Goal: Download file/media

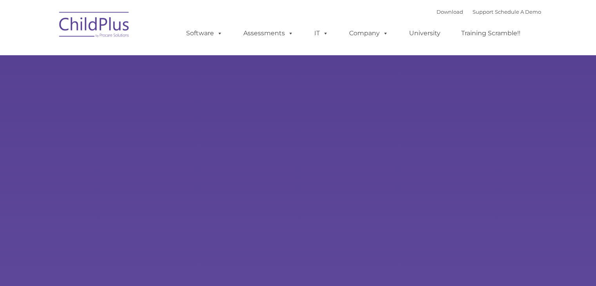
type input ""
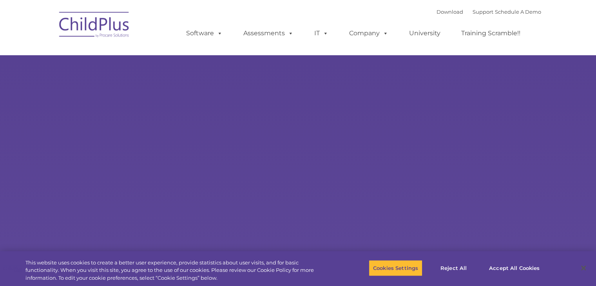
select select "MEDIUM"
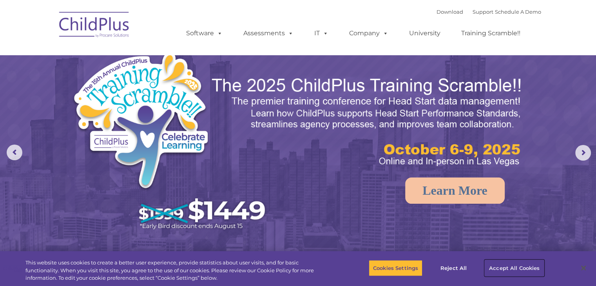
click at [508, 270] on button "Accept All Cookies" at bounding box center [514, 268] width 59 height 16
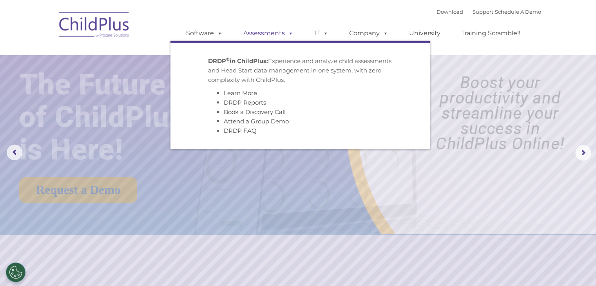
click at [276, 33] on link "Assessments" at bounding box center [269, 33] width 66 height 16
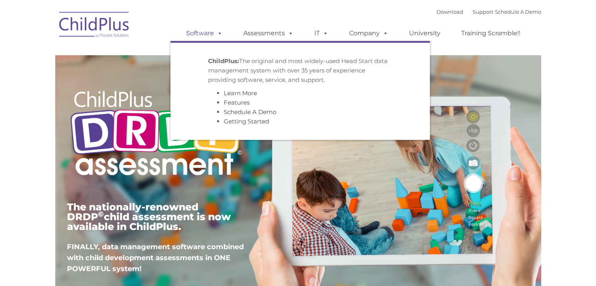
type input ""
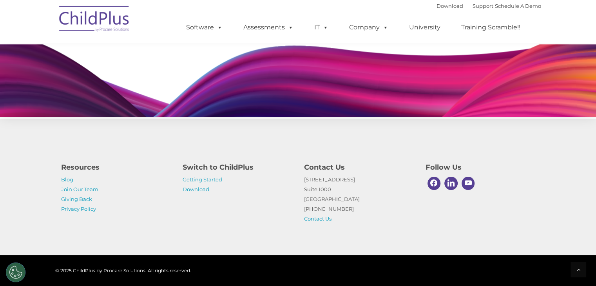
scroll to position [754, 0]
click at [194, 179] on link "Getting Started" at bounding box center [203, 179] width 40 height 6
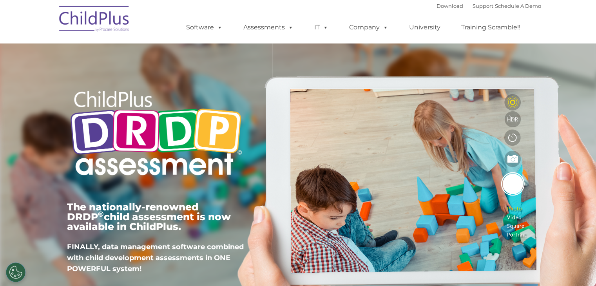
click at [202, 127] on img at bounding box center [156, 134] width 178 height 108
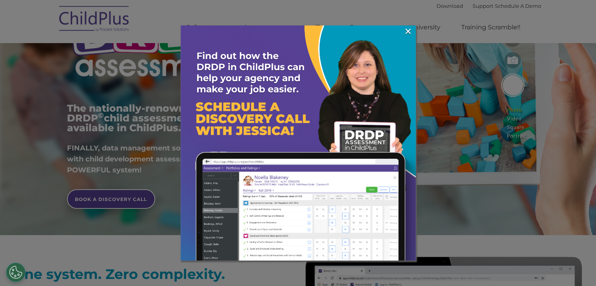
scroll to position [92, 0]
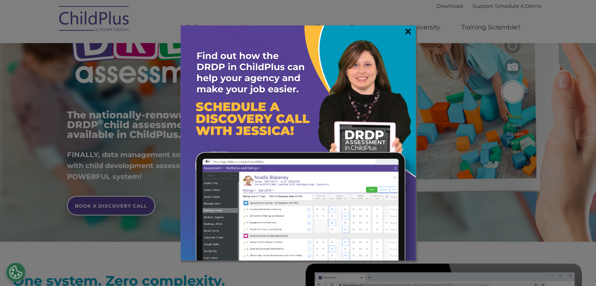
click at [404, 28] on link "×" at bounding box center [408, 31] width 9 height 8
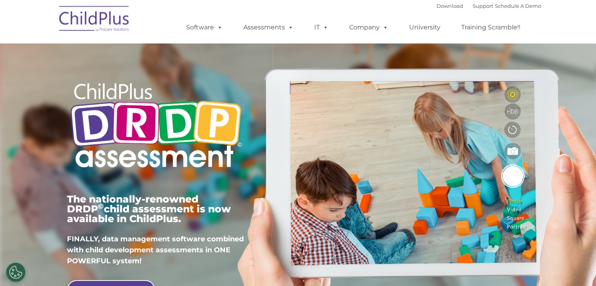
scroll to position [0, 0]
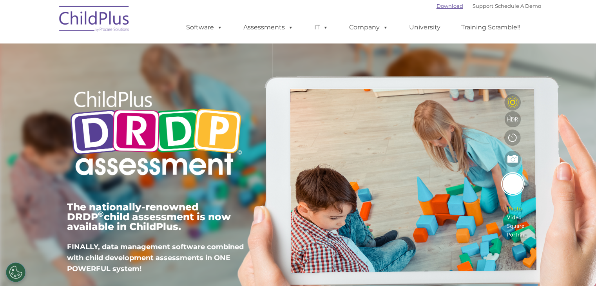
click at [439, 6] on link "Download" at bounding box center [450, 6] width 27 height 6
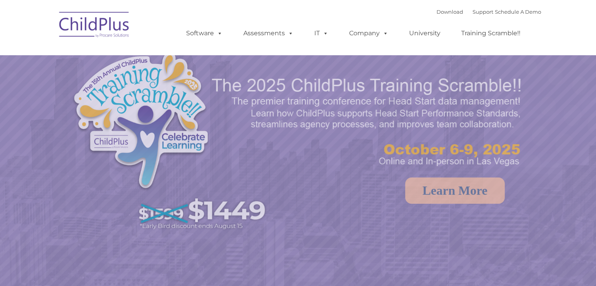
select select "MEDIUM"
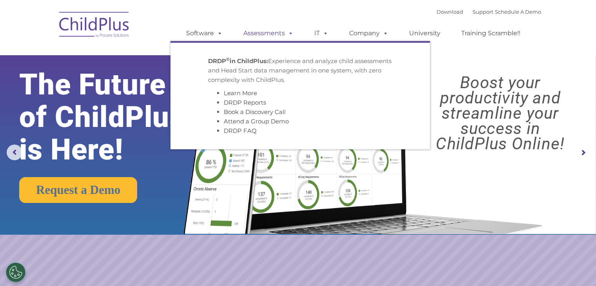
click at [283, 30] on link "Assessments" at bounding box center [269, 33] width 66 height 16
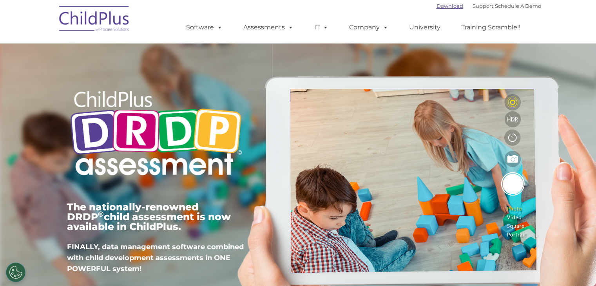
click at [437, 5] on link "Download" at bounding box center [450, 6] width 27 height 6
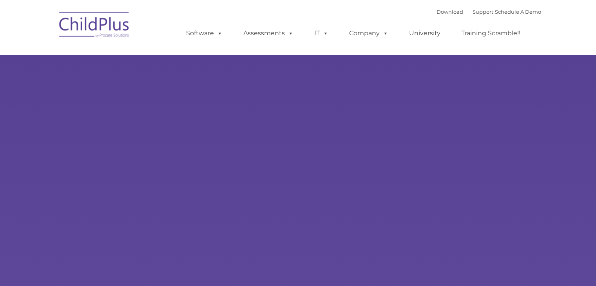
type input ""
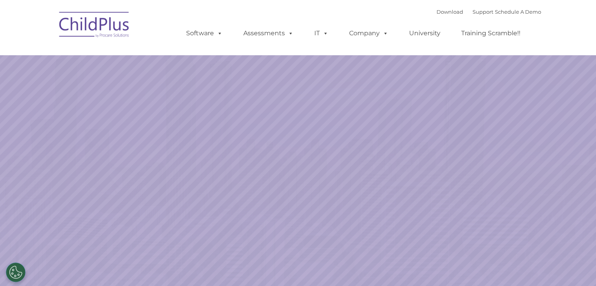
select select "MEDIUM"
